Goal: Contribute content: Contribute content

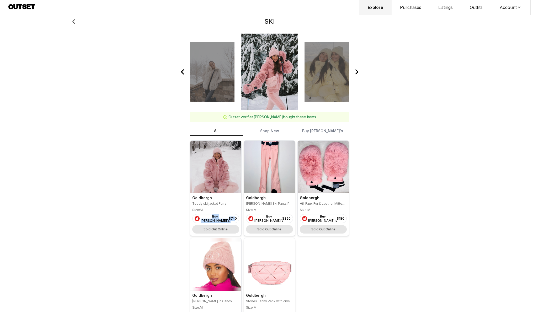
click at [477, 7] on button "Outfits" at bounding box center [476, 7] width 30 height 15
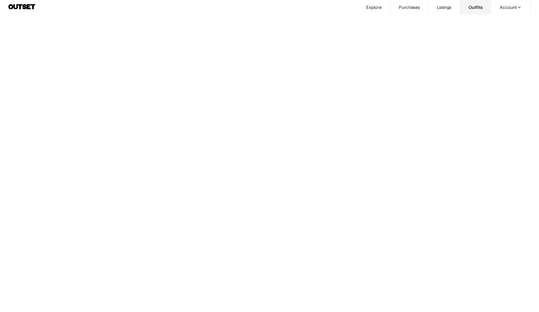
click at [534, 6] on html "Style Explore Purchases Listings Outfits Account Profile Sign out Loading tags.…" at bounding box center [269, 3] width 539 height 6
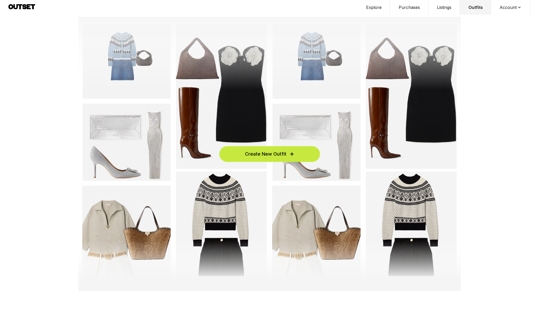
click at [278, 156] on span "Create New Outfit" at bounding box center [265, 153] width 41 height 7
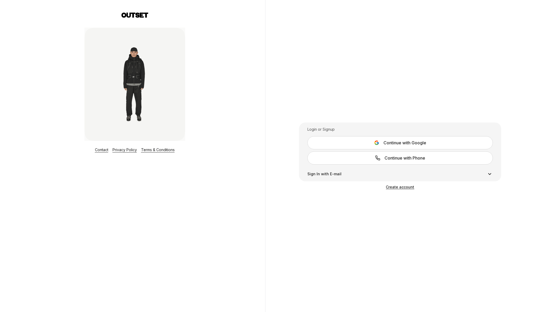
click at [377, 142] on icon at bounding box center [377, 143] width 2 height 2
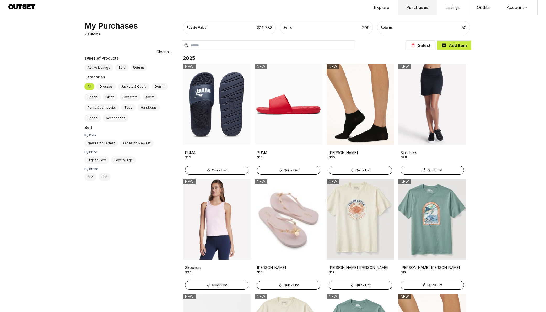
click at [484, 8] on button "Outfits" at bounding box center [483, 7] width 30 height 15
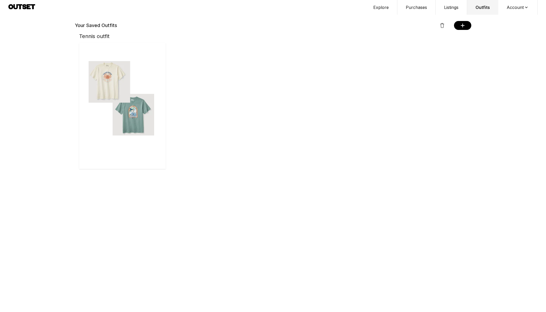
click at [413, 6] on button "Purchases" at bounding box center [416, 7] width 38 height 15
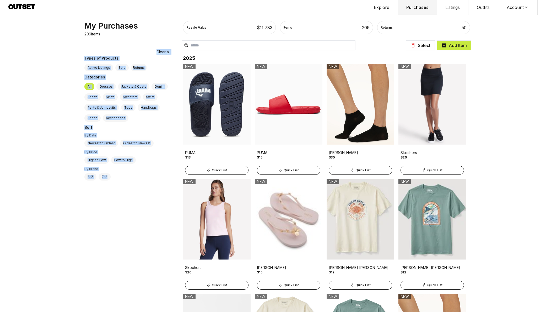
drag, startPoint x: 120, startPoint y: 178, endPoint x: 82, endPoint y: 45, distance: 138.3
click at [82, 45] on div "My Purchases 209 items Filter Items Clear all Types of Products Active Listings…" at bounding box center [129, 166] width 99 height 291
click at [84, 46] on div "My Purchases 209 items Filter Items Clear all Types of Products Active Listings…" at bounding box center [129, 166] width 99 height 291
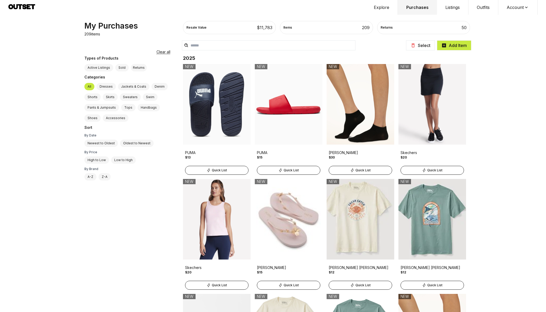
click at [483, 9] on button "Outfits" at bounding box center [483, 7] width 30 height 15
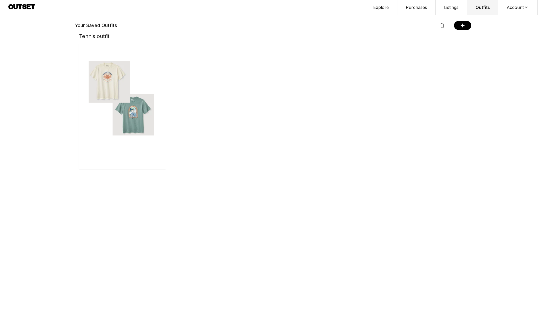
click at [468, 27] on div at bounding box center [462, 25] width 17 height 9
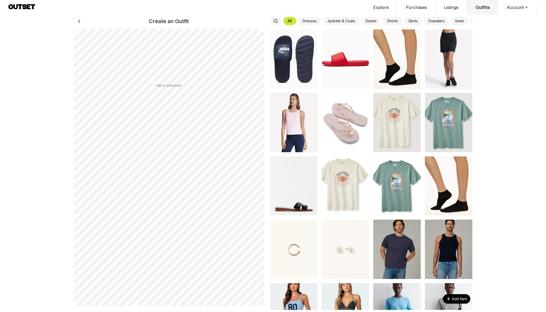
click at [303, 64] on img at bounding box center [293, 58] width 47 height 59
click at [374, 44] on img at bounding box center [396, 58] width 47 height 59
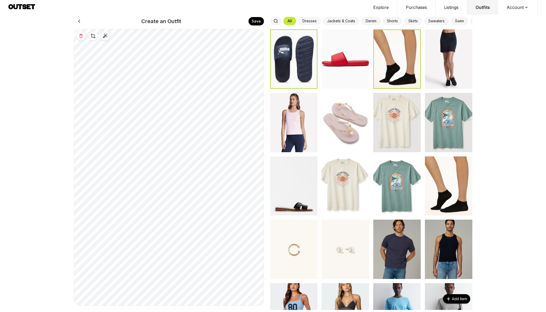
click at [356, 47] on img at bounding box center [345, 58] width 47 height 59
click at [81, 20] on icon at bounding box center [79, 21] width 6 height 6
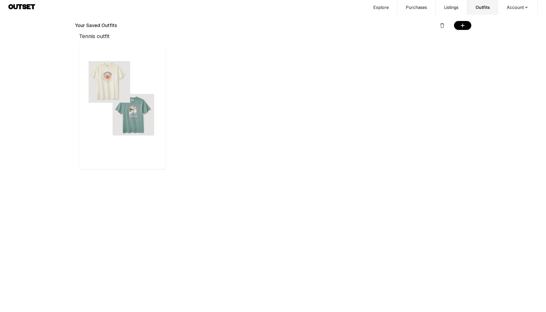
click at [456, 6] on button "Listings" at bounding box center [451, 7] width 31 height 15
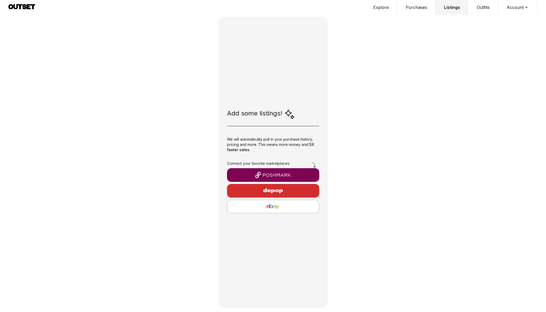
click at [418, 4] on button "Purchases" at bounding box center [416, 7] width 38 height 15
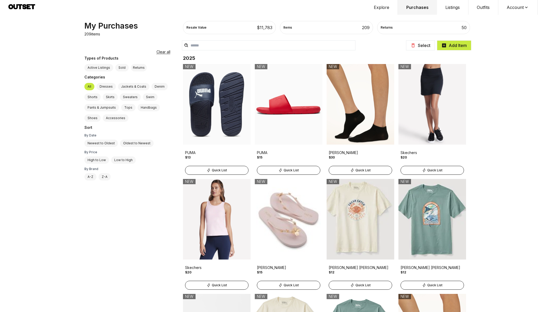
click at [387, 6] on button "Explore" at bounding box center [381, 7] width 33 height 15
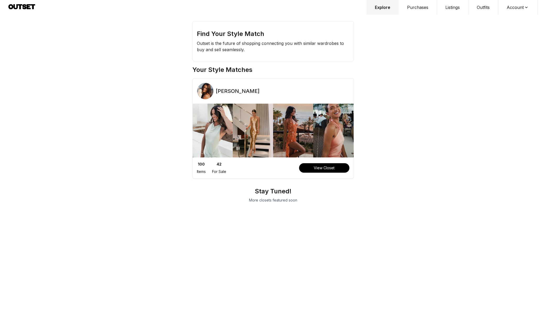
click at [420, 6] on button "Purchases" at bounding box center [418, 7] width 38 height 15
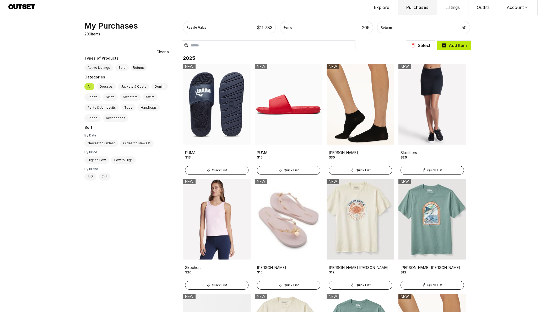
click at [452, 45] on button "Add Item" at bounding box center [454, 45] width 34 height 10
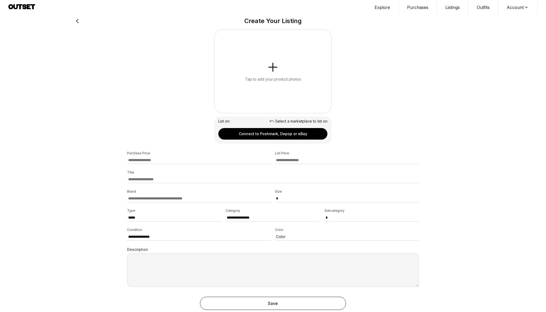
click at [273, 67] on icon "button" at bounding box center [273, 67] width 9 height 1
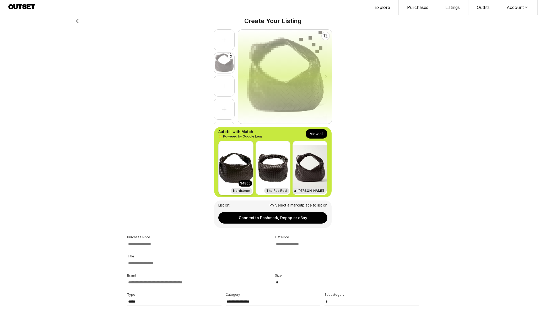
select select "********"
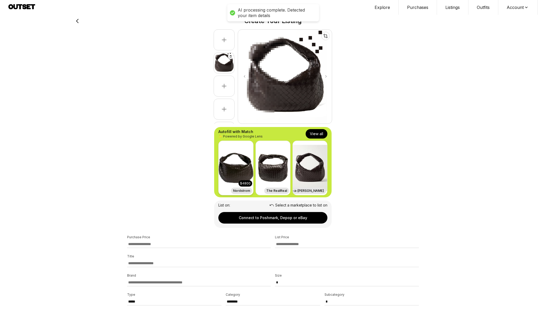
click at [241, 172] on img at bounding box center [236, 168] width 34 height 54
click at [317, 135] on button "View all" at bounding box center [317, 133] width 22 height 9
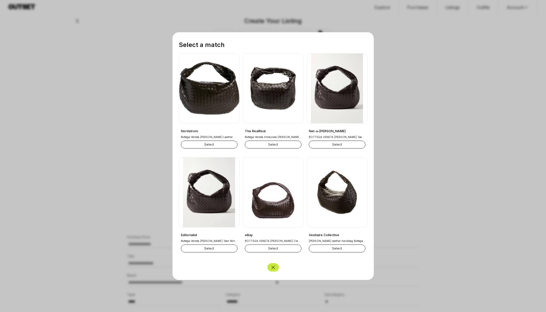
click at [214, 148] on button "Select" at bounding box center [209, 145] width 57 height 8
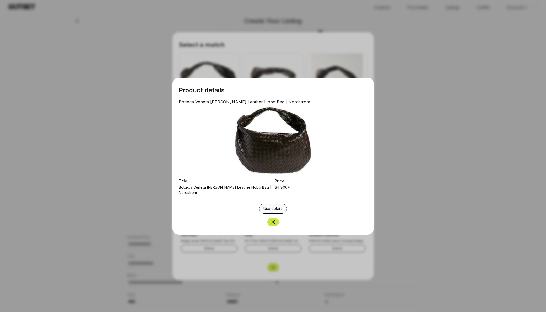
click at [271, 207] on button "Use details" at bounding box center [273, 208] width 28 height 10
type input "****"
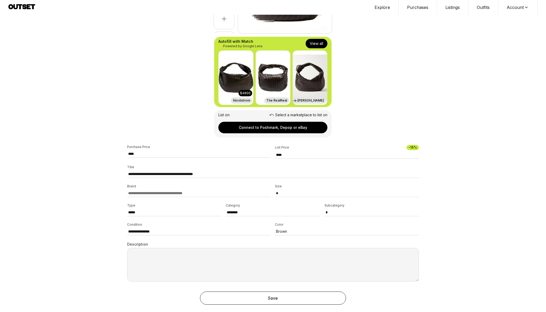
scroll to position [90, 0]
drag, startPoint x: 128, startPoint y: 254, endPoint x: 242, endPoint y: 298, distance: 122.1
click at [242, 298] on form "**********" at bounding box center [273, 123] width 292 height 369
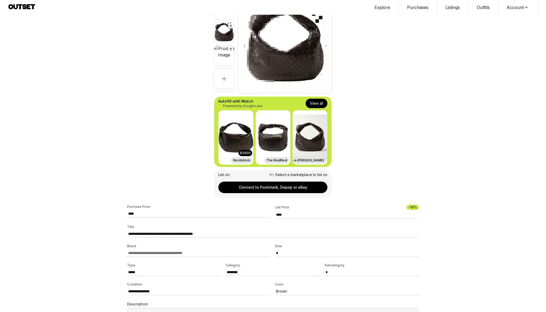
scroll to position [0, 0]
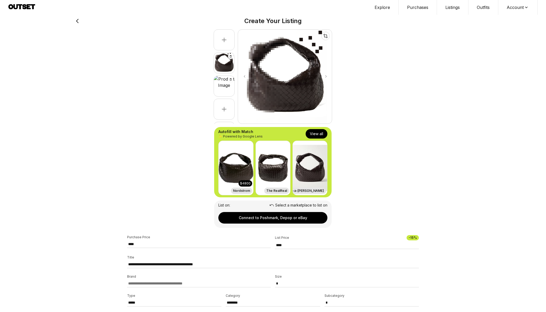
click at [321, 134] on button "View all" at bounding box center [317, 133] width 22 height 9
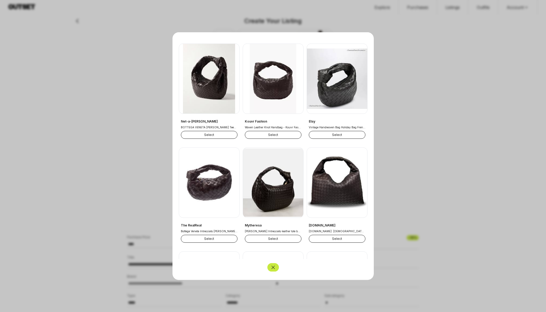
scroll to position [228, 0]
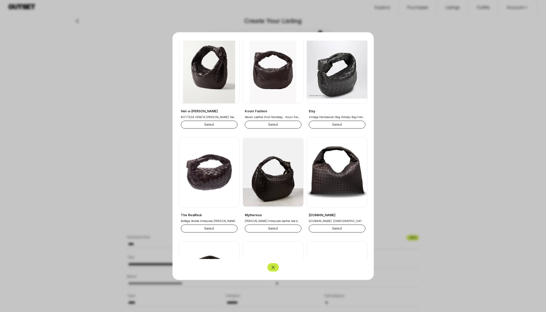
click at [210, 171] on img at bounding box center [209, 172] width 60 height 70
click at [214, 228] on button "Select" at bounding box center [209, 228] width 57 height 8
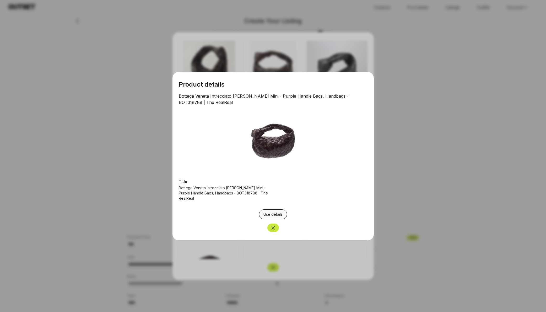
click at [270, 209] on button "Use details" at bounding box center [273, 214] width 28 height 10
type input "**********"
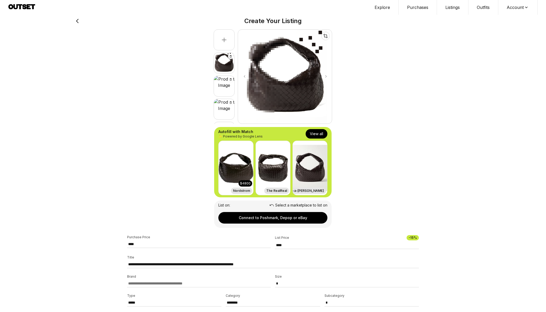
scroll to position [0, 0]
click at [491, 6] on button "Outfits" at bounding box center [483, 7] width 30 height 15
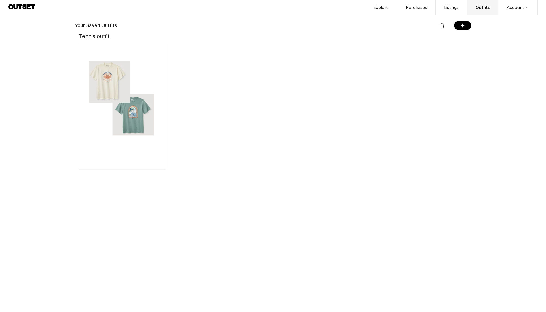
click at [465, 26] on div at bounding box center [462, 25] width 17 height 9
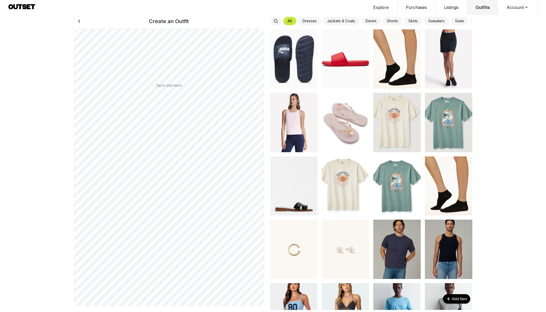
click at [79, 19] on icon at bounding box center [79, 21] width 6 height 6
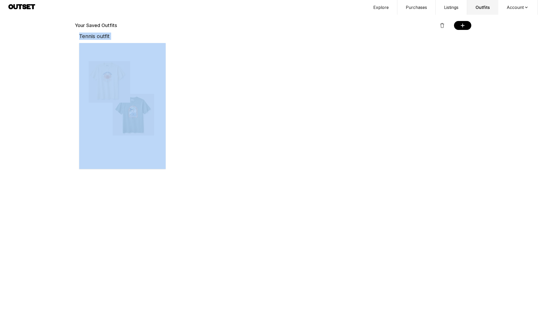
drag, startPoint x: 64, startPoint y: 37, endPoint x: 217, endPoint y: 141, distance: 185.0
click at [217, 141] on div "Your Saved Outfits Tennis outfit" at bounding box center [273, 85] width 546 height 170
click at [217, 141] on div at bounding box center [273, 106] width 388 height 126
drag, startPoint x: 203, startPoint y: 156, endPoint x: 73, endPoint y: 24, distance: 184.8
click at [73, 24] on div "Your Saved Outfits Tennis outfit" at bounding box center [273, 85] width 403 height 170
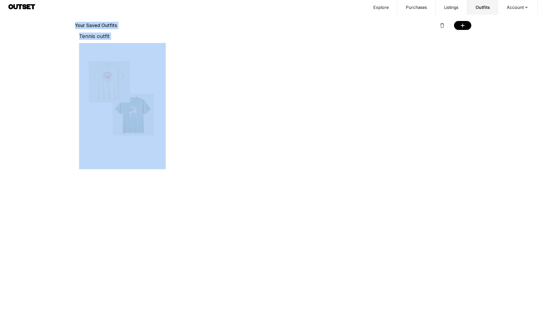
click at [65, 30] on div "Your Saved Outfits Tennis outfit" at bounding box center [273, 85] width 546 height 170
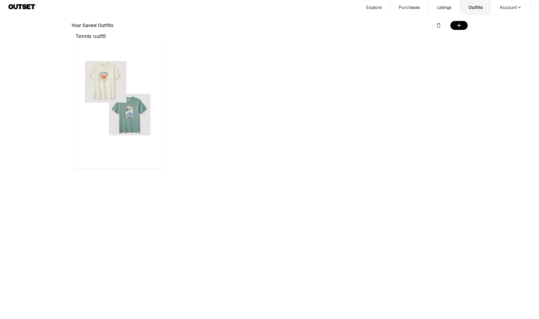
click at [371, 6] on button "Explore" at bounding box center [374, 7] width 33 height 15
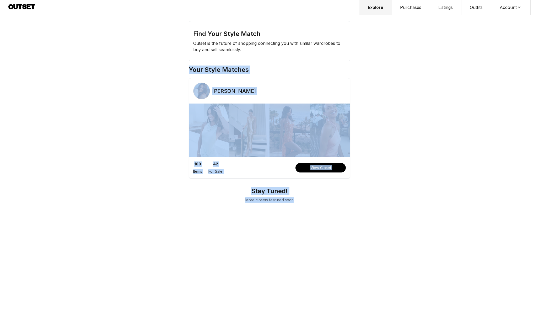
drag, startPoint x: 174, startPoint y: 56, endPoint x: 379, endPoint y: 216, distance: 260.1
click at [379, 217] on div "Find Your Style Match Outset is the future of shopping connecting you with simi…" at bounding box center [269, 159] width 539 height 319
click at [379, 216] on div "Find Your Style Match Outset is the future of shopping connecting you with simi…" at bounding box center [269, 159] width 539 height 319
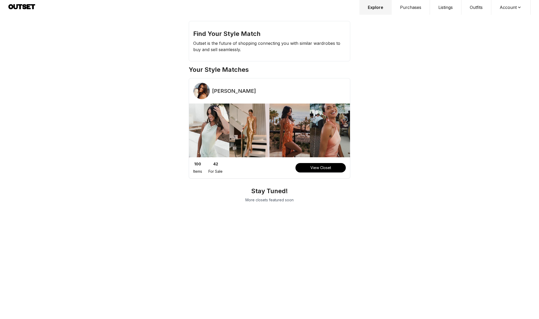
click at [205, 99] on div "[PERSON_NAME]" at bounding box center [269, 93] width 161 height 21
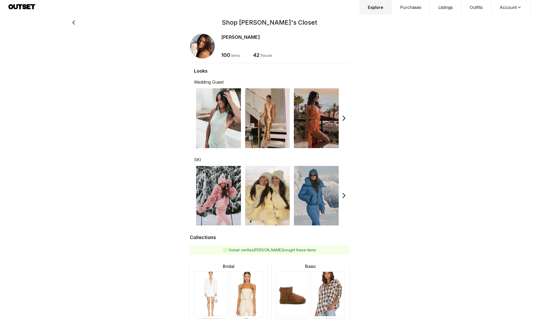
click at [483, 9] on button "Outfits" at bounding box center [476, 7] width 30 height 15
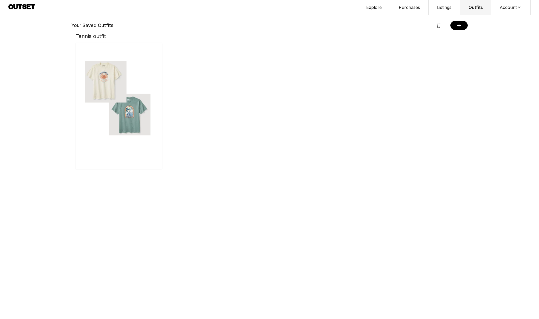
click at [462, 28] on div at bounding box center [458, 25] width 17 height 9
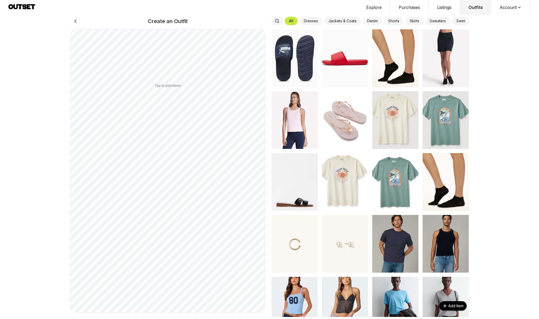
click at [351, 103] on img at bounding box center [345, 120] width 46 height 58
click at [392, 107] on img at bounding box center [395, 120] width 46 height 58
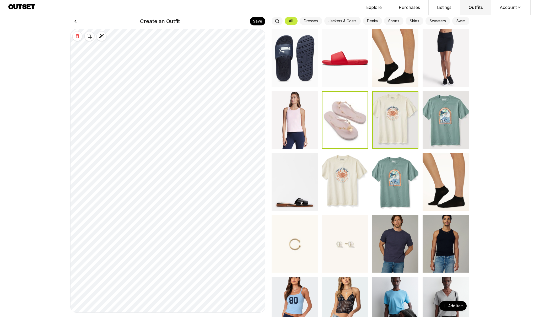
click at [309, 118] on img at bounding box center [295, 120] width 46 height 58
click at [300, 169] on img at bounding box center [295, 182] width 46 height 58
click at [89, 34] on icon at bounding box center [89, 36] width 5 height 5
click at [88, 35] on icon at bounding box center [89, 36] width 5 height 5
click at [78, 34] on icon at bounding box center [77, 36] width 3 height 4
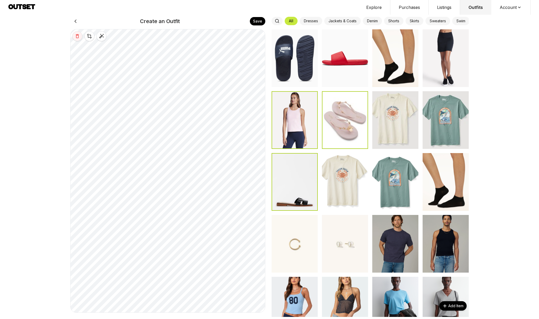
click at [78, 35] on icon at bounding box center [77, 36] width 3 height 4
click at [74, 35] on button at bounding box center [77, 36] width 10 height 10
click at [79, 34] on icon at bounding box center [77, 36] width 5 height 5
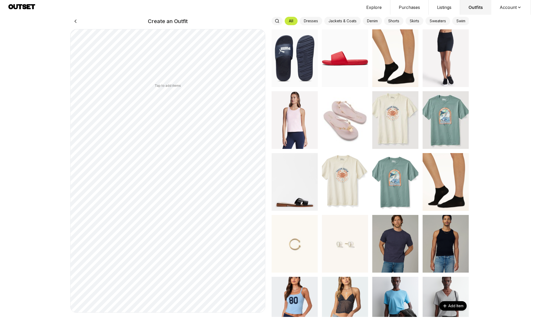
click at [300, 114] on img at bounding box center [295, 120] width 46 height 58
click at [356, 119] on img at bounding box center [345, 120] width 46 height 58
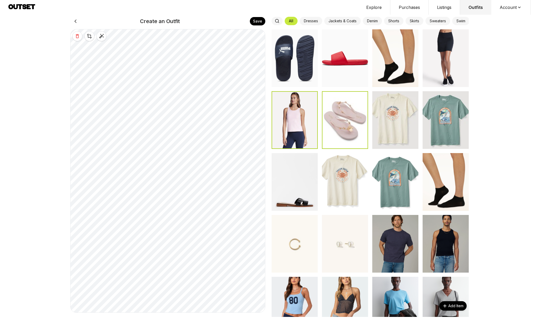
click at [75, 24] on icon at bounding box center [75, 21] width 6 height 6
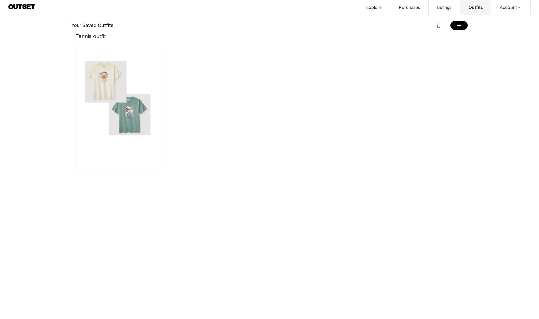
drag, startPoint x: 379, startPoint y: 0, endPoint x: 360, endPoint y: 14, distance: 23.8
click at [360, 14] on button "Explore" at bounding box center [374, 7] width 33 height 15
